Goal: Task Accomplishment & Management: Use online tool/utility

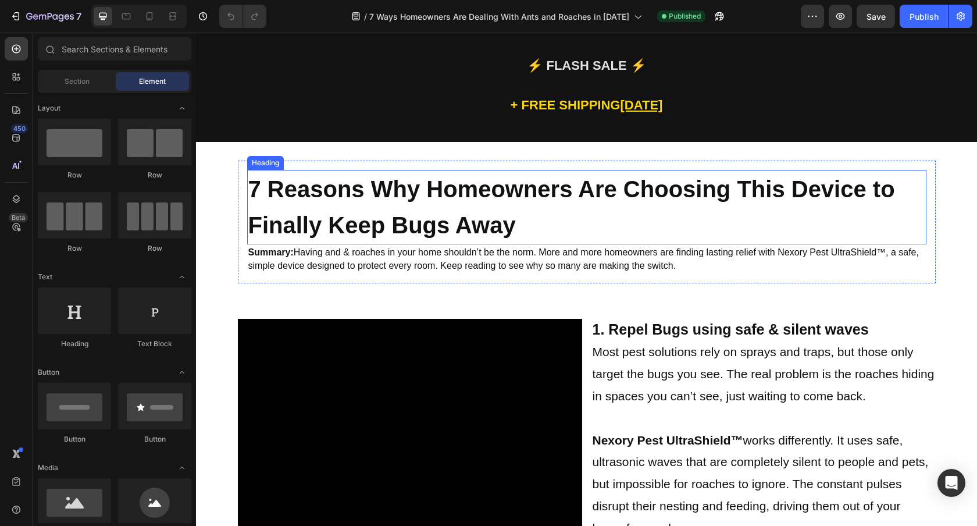
scroll to position [60, 0]
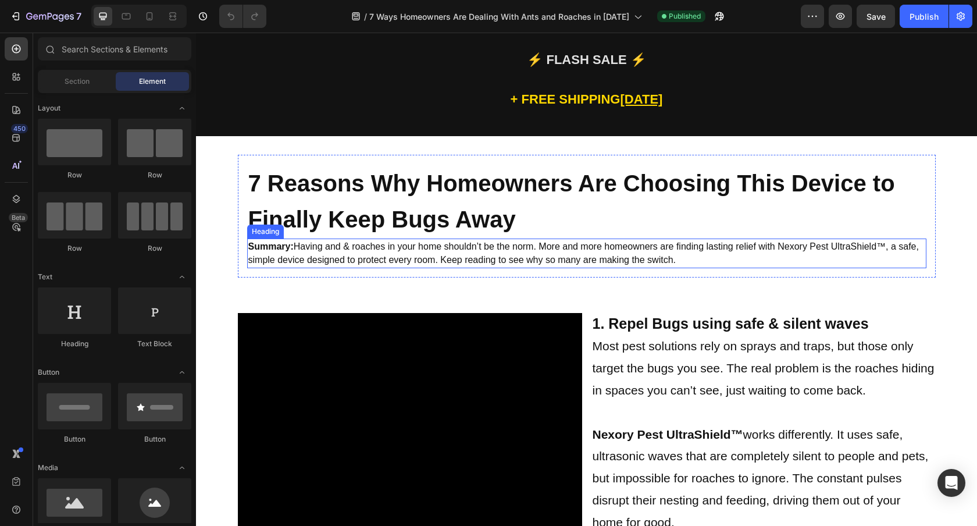
click at [373, 248] on span "Summary: Having and & roaches in your home shouldn’t be the norm. More and more…" at bounding box center [583, 252] width 670 height 23
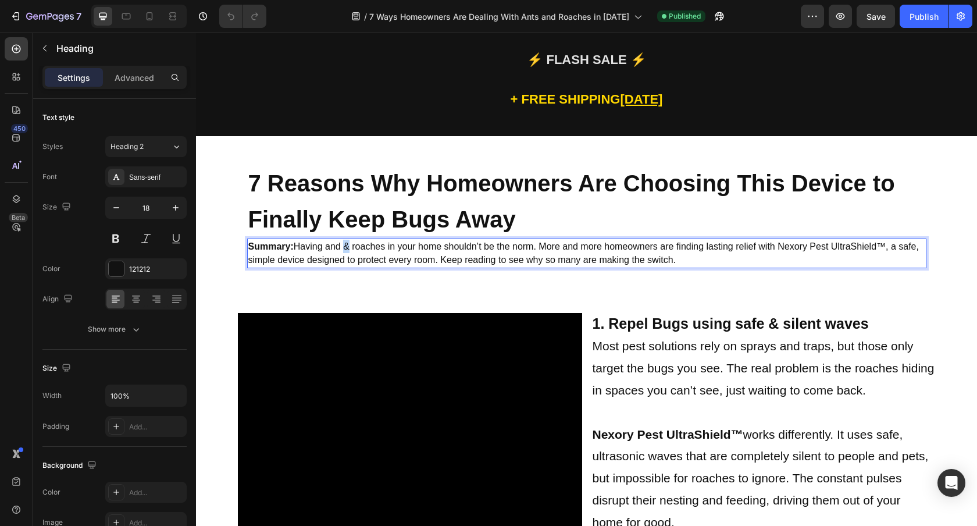
click at [342, 246] on span "Summary: Having and & roaches in your home shouldn’t be the norm. More and more…" at bounding box center [583, 252] width 670 height 23
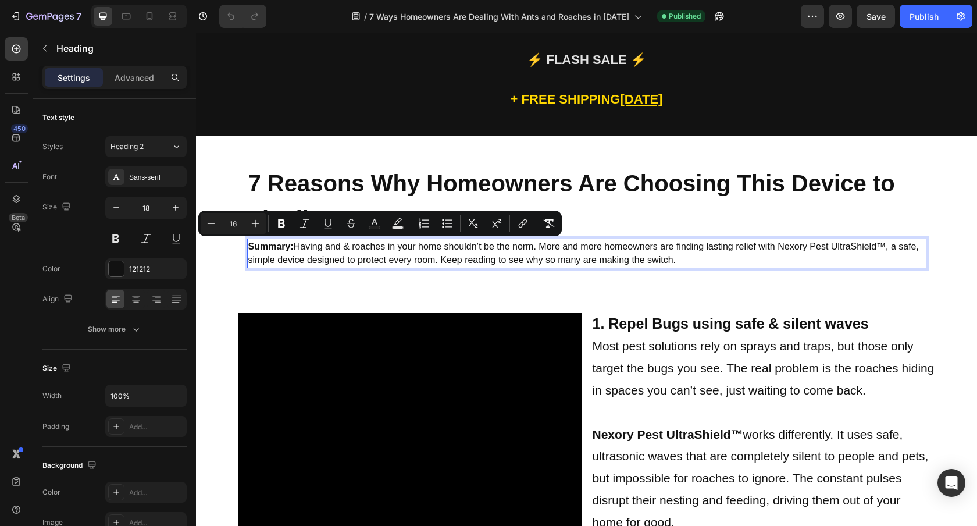
click at [338, 248] on span "Summary: Having and & roaches in your home shouldn’t be the norm. More and more…" at bounding box center [583, 252] width 670 height 23
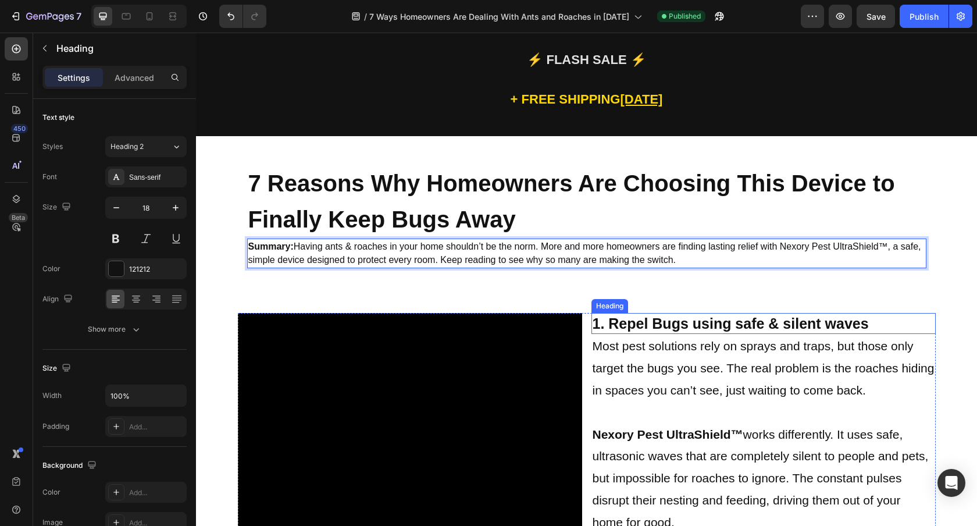
click at [646, 326] on strong "1. Repel Bugs using safe & silent waves" at bounding box center [730, 323] width 276 height 16
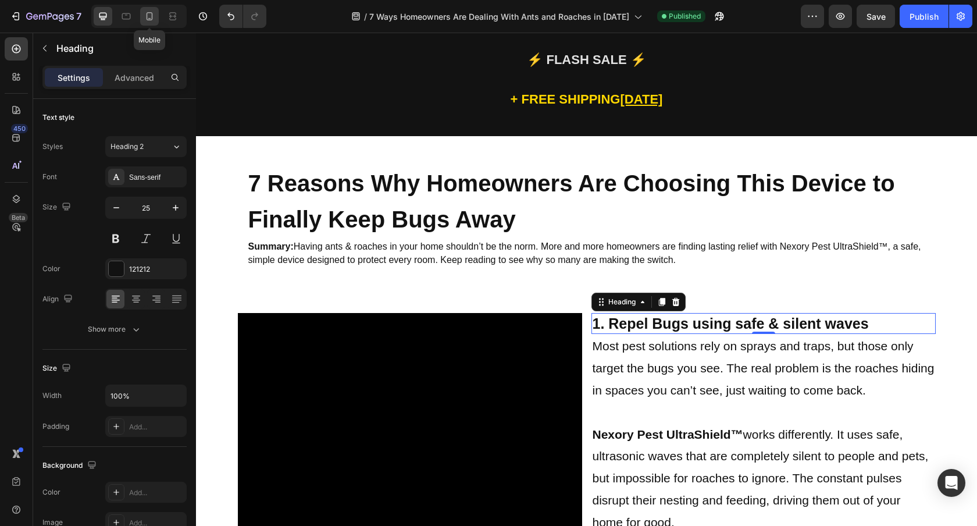
click at [151, 15] on icon at bounding box center [150, 16] width 12 height 12
type input "41"
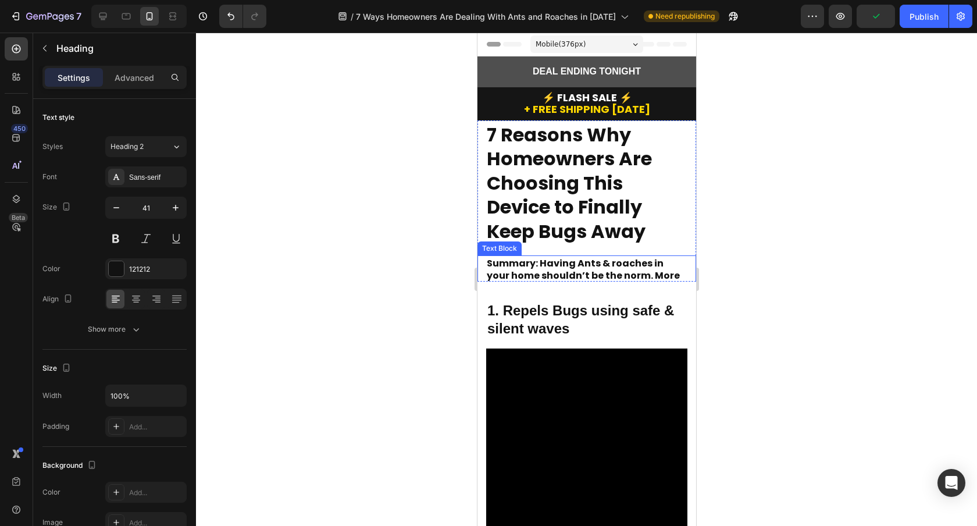
click at [596, 271] on strong "Summary: Having Ants & roaches in your home shouldn’t be the norm. More and mor…" at bounding box center [584, 307] width 197 height 102
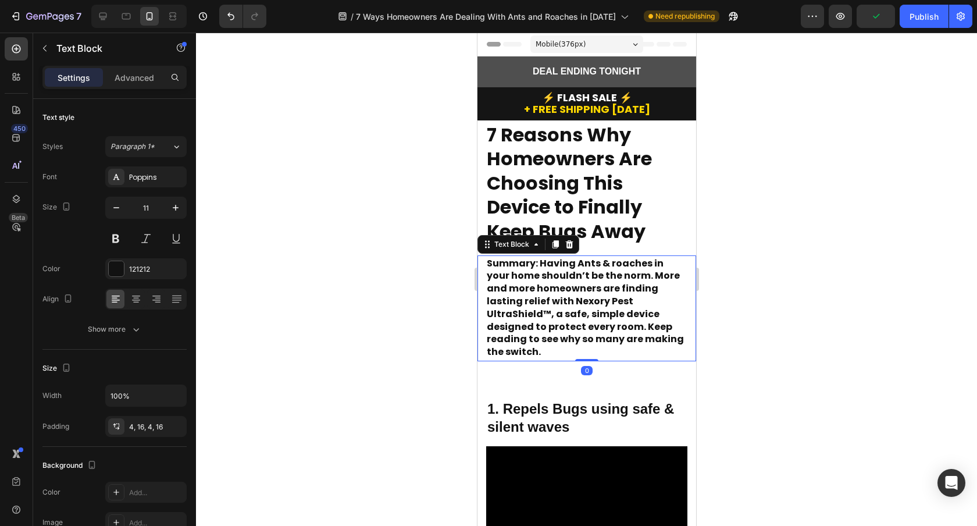
click at [616, 285] on strong "Summary: Having Ants & roaches in your home shouldn’t be the norm. More and mor…" at bounding box center [584, 307] width 197 height 102
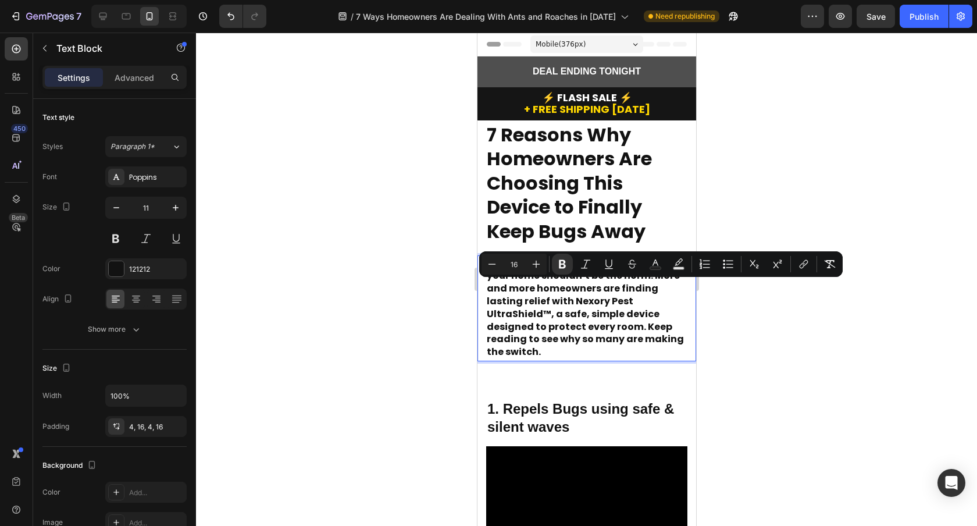
click at [569, 340] on strong "Summary: Having Ants & roaches in your home shouldn’t be the norm. More and mor…" at bounding box center [584, 307] width 197 height 102
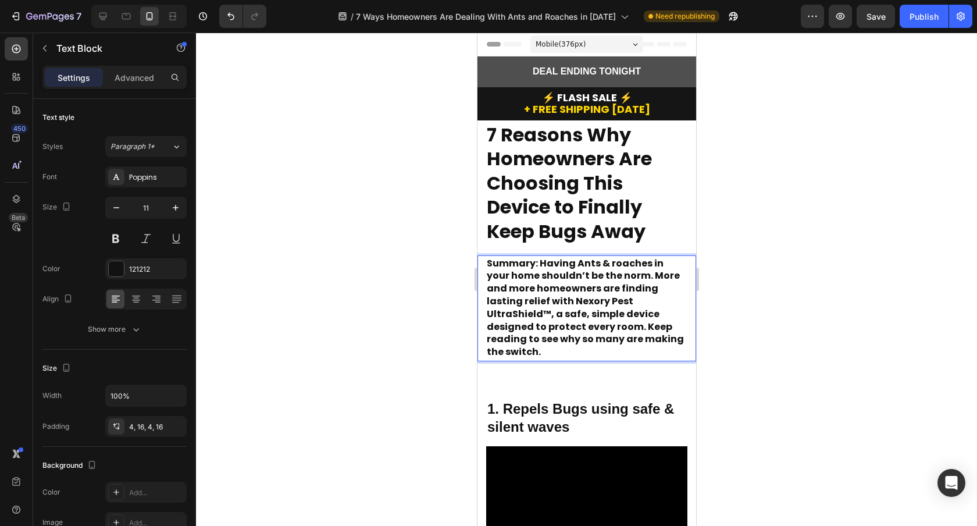
click at [566, 345] on p "Summary: Having Ants & roaches in your home shouldn’t be the norm. More and mor…" at bounding box center [586, 308] width 200 height 101
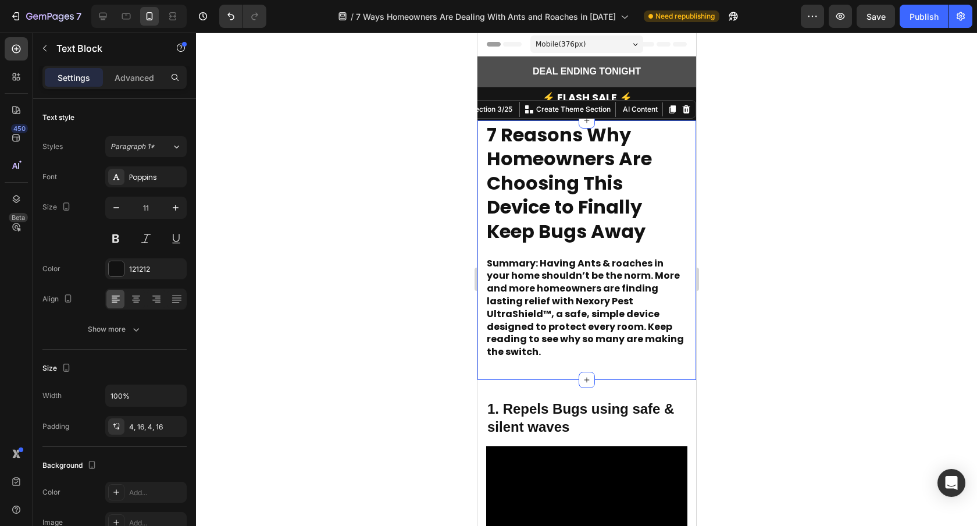
click at [548, 368] on div "7 Reasons Why Homeowners Are Choosing This Device to Finally Keep Bugs Away Hea…" at bounding box center [586, 249] width 219 height 259
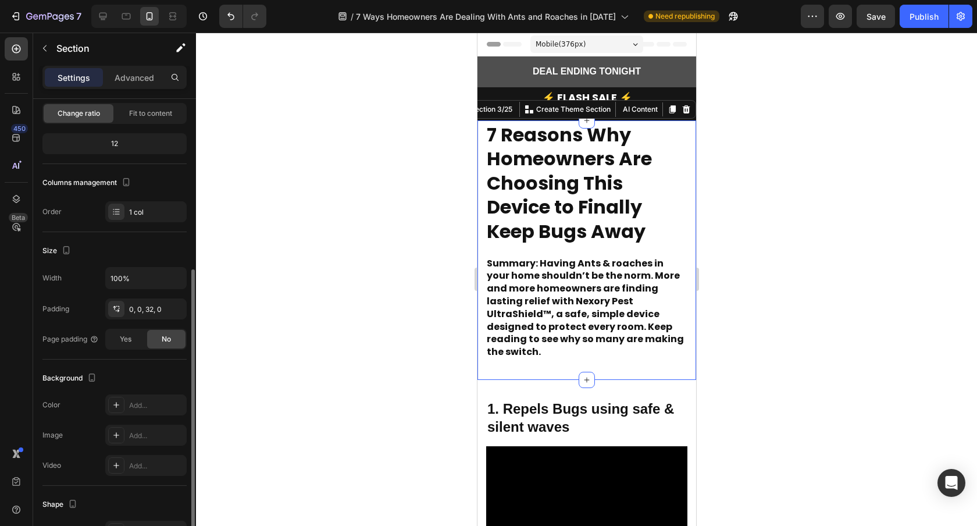
scroll to position [219, 0]
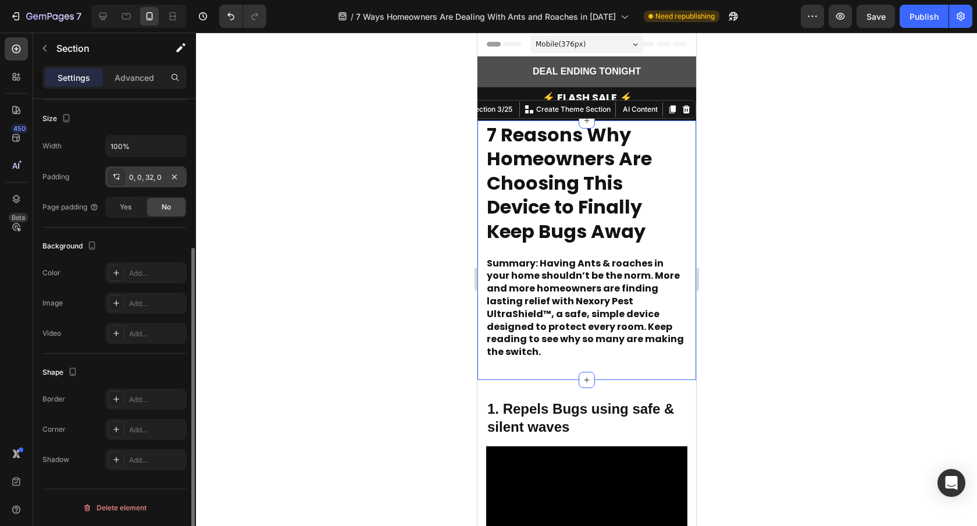
click at [147, 179] on div "0, 0, 32, 0" at bounding box center [146, 177] width 34 height 10
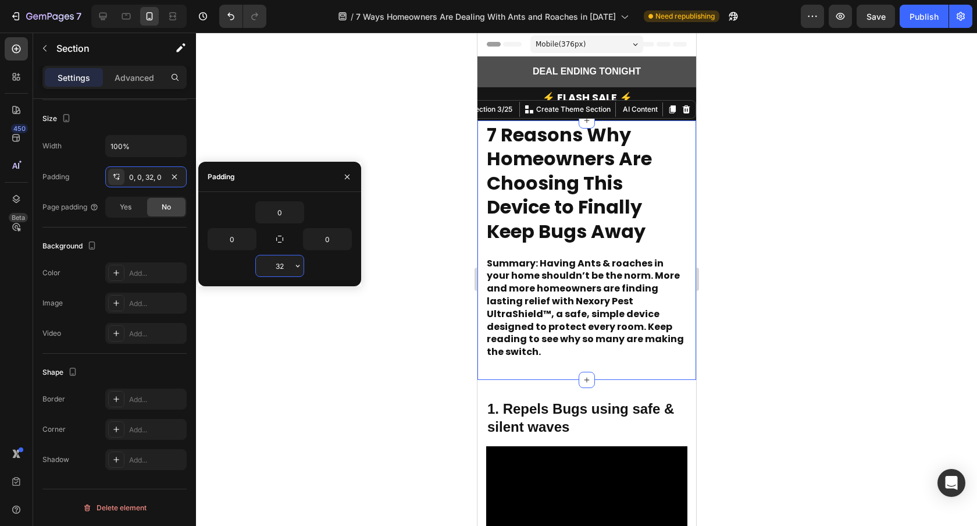
drag, startPoint x: 286, startPoint y: 273, endPoint x: 278, endPoint y: 273, distance: 7.6
click at [278, 273] on input "32" at bounding box center [280, 265] width 48 height 21
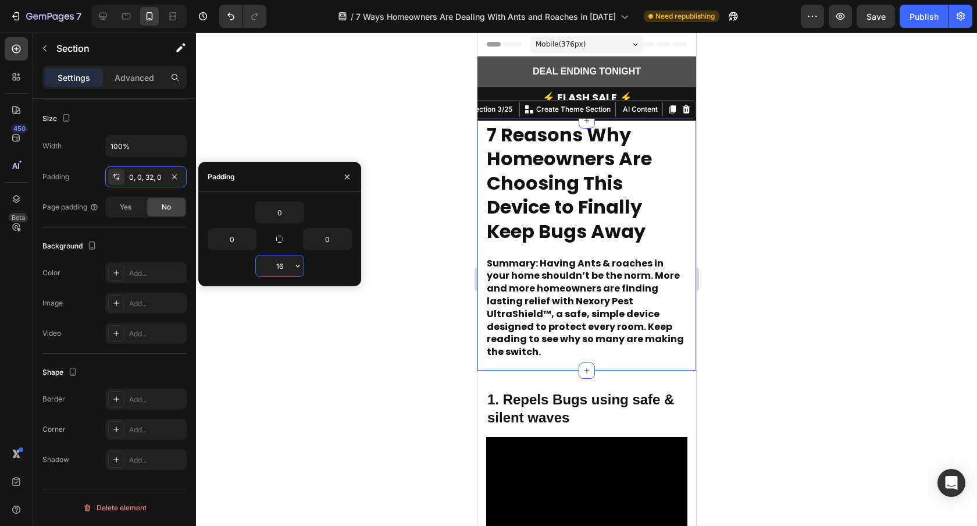
type input "1"
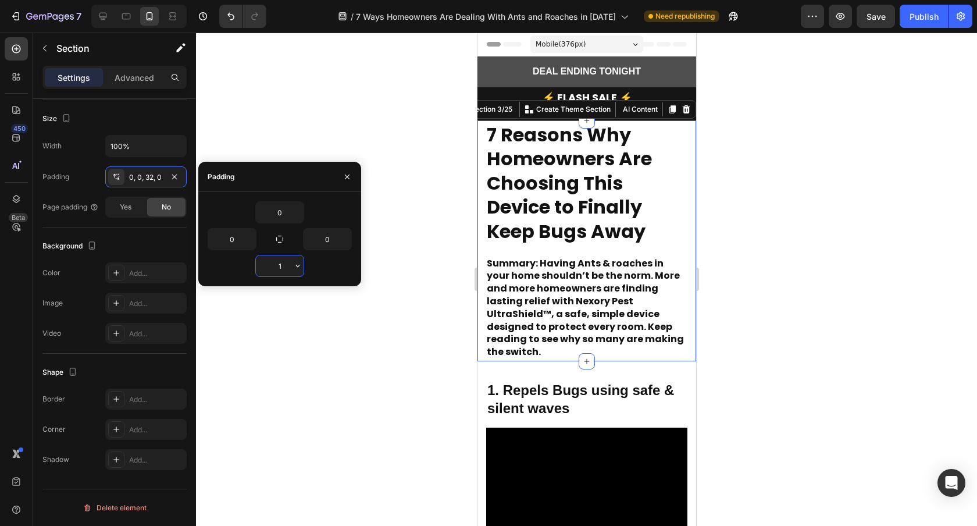
type input "12"
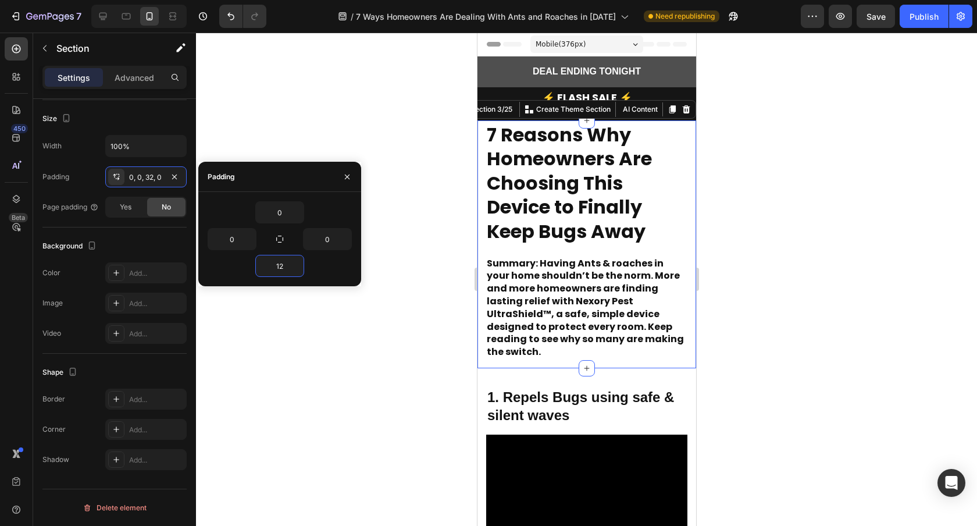
click at [338, 381] on div at bounding box center [586, 279] width 781 height 493
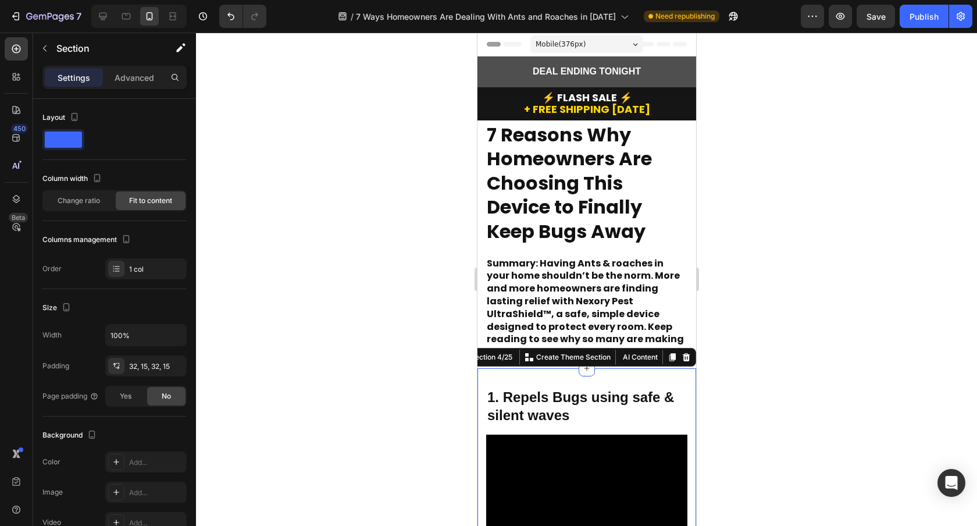
click at [140, 367] on div "32, 15, 32, 15" at bounding box center [146, 366] width 34 height 10
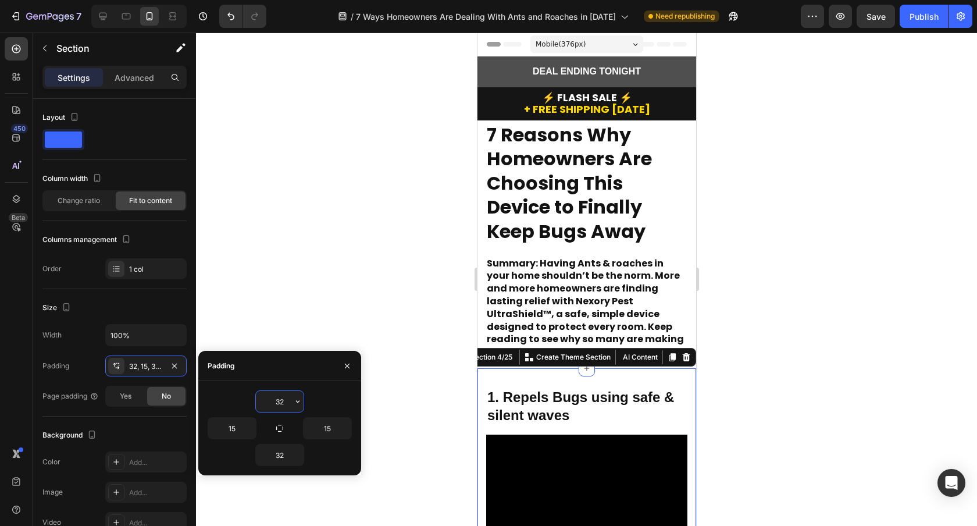
drag, startPoint x: 285, startPoint y: 402, endPoint x: 269, endPoint y: 402, distance: 16.3
click at [269, 402] on input "32" at bounding box center [280, 401] width 48 height 21
type input "3"
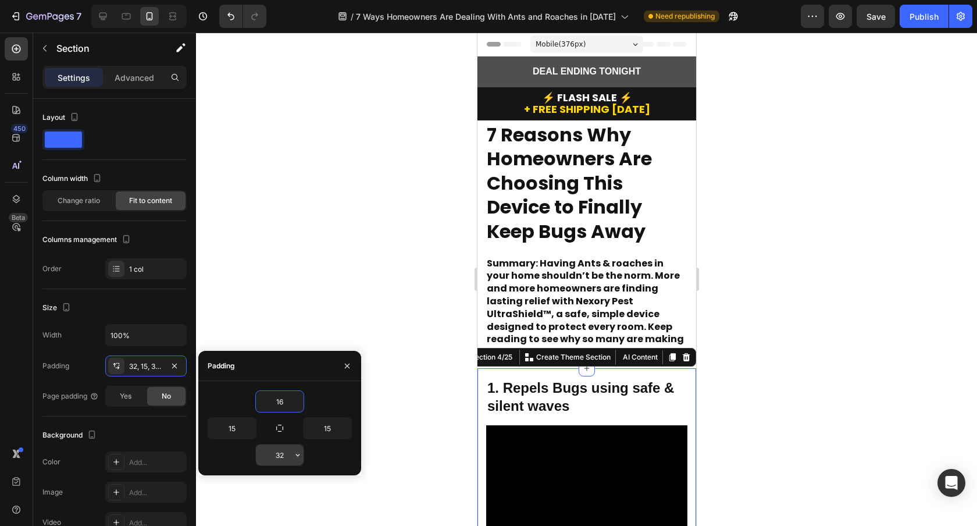
type input "16"
click at [290, 462] on input "32" at bounding box center [280, 454] width 48 height 21
type input "16"
click at [371, 453] on div at bounding box center [586, 279] width 781 height 493
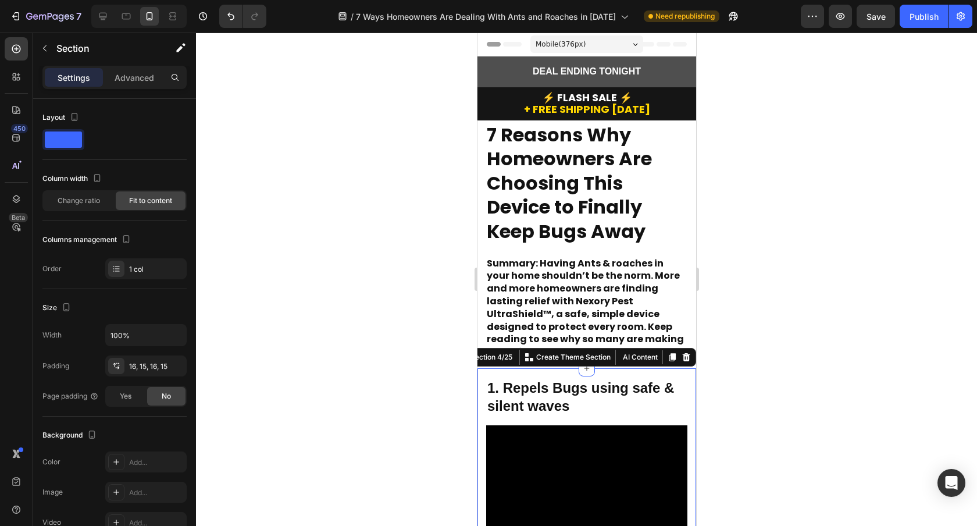
click at [763, 395] on div at bounding box center [586, 279] width 781 height 493
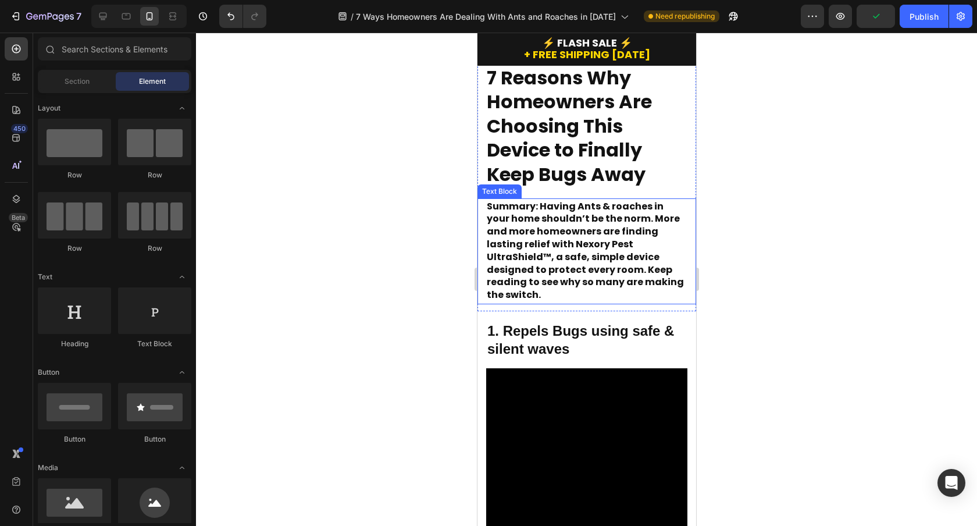
scroll to position [58, 0]
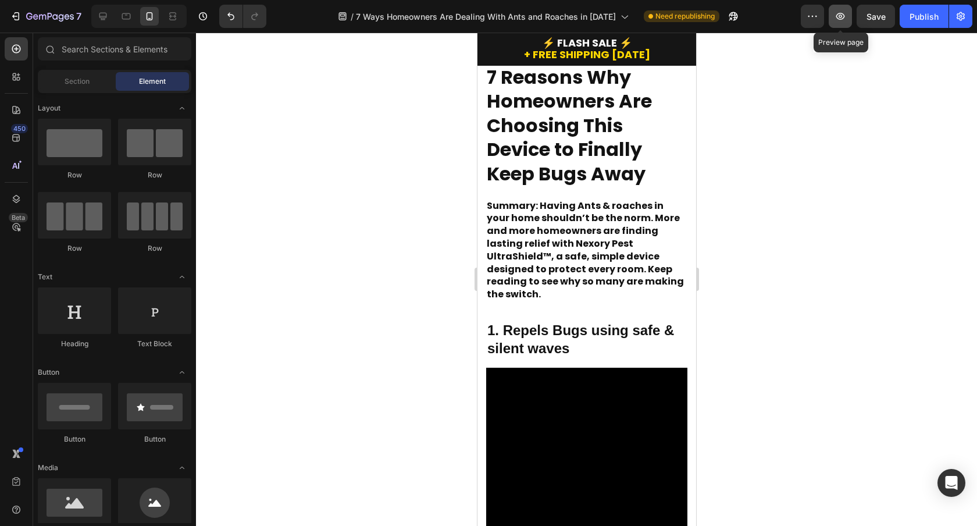
click at [845, 9] on button "button" at bounding box center [839, 16] width 23 height 23
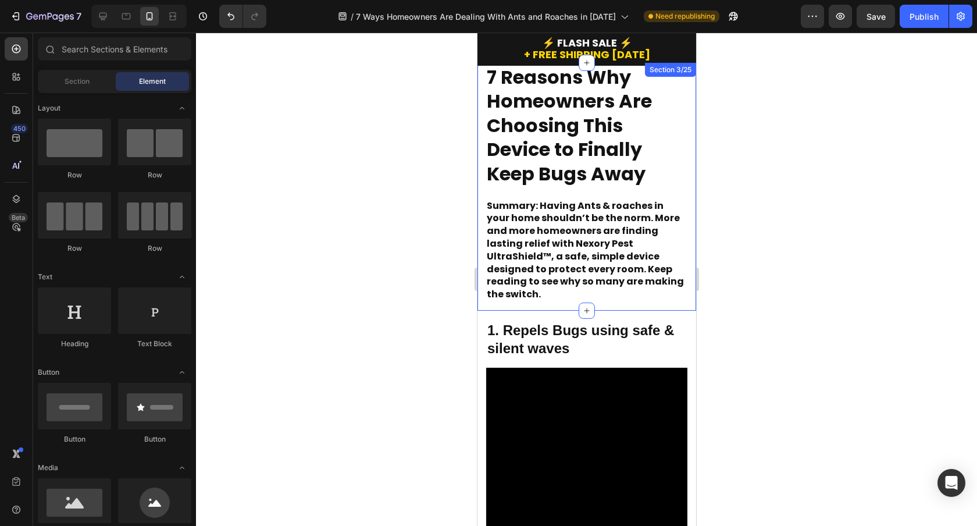
click at [531, 192] on div "7 Reasons Why Homeowners Are Choosing This Device to Finally Keep Bugs Away Hea…" at bounding box center [586, 183] width 219 height 241
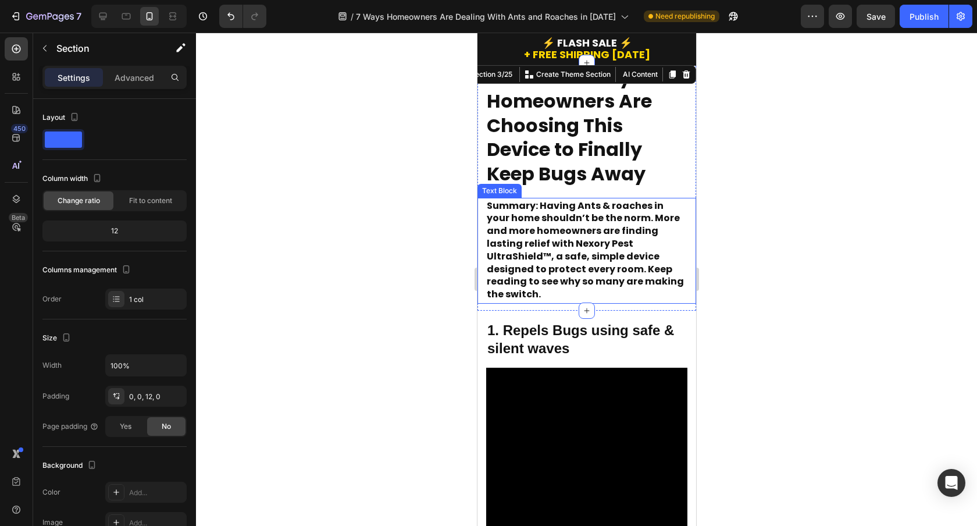
click at [430, 226] on div at bounding box center [586, 279] width 781 height 493
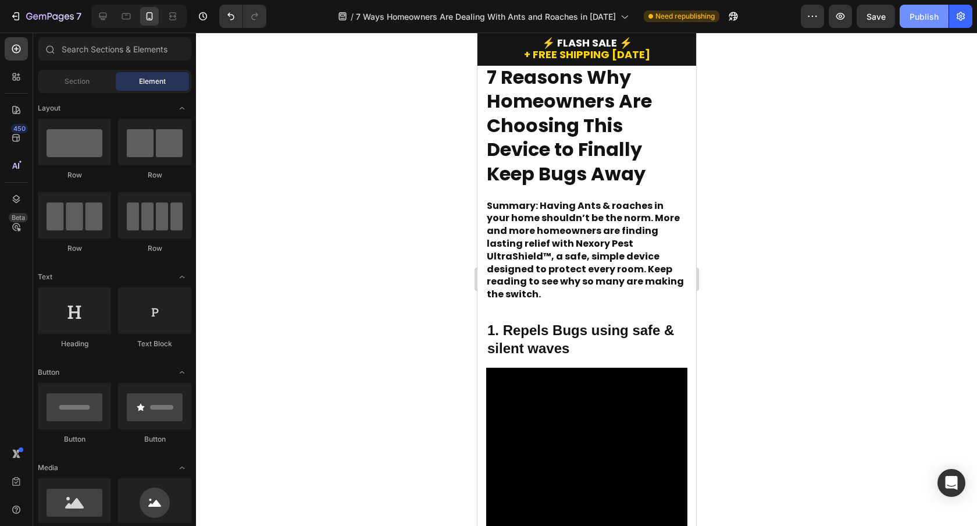
click at [942, 15] on button "Publish" at bounding box center [923, 16] width 49 height 23
